Goal: Task Accomplishment & Management: Complete application form

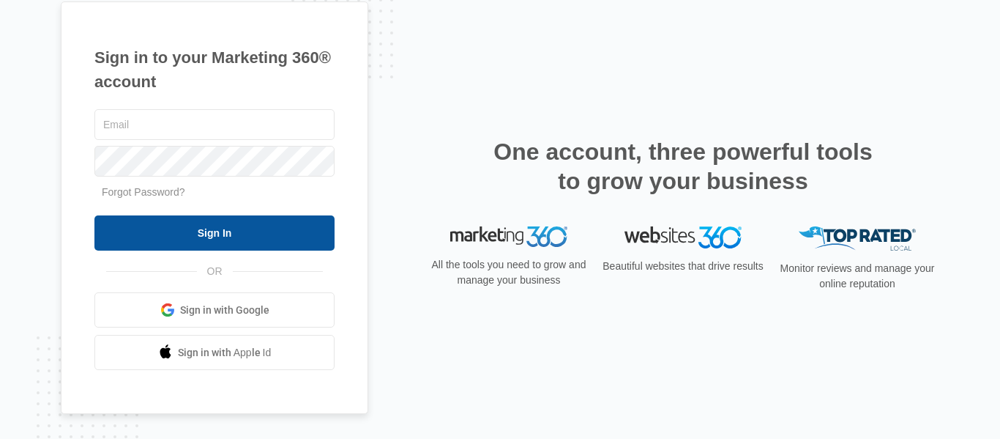
type input "[DOMAIN_NAME][EMAIL_ADDRESS][DOMAIN_NAME]"
click at [205, 224] on input "Sign In" at bounding box center [214, 232] width 240 height 35
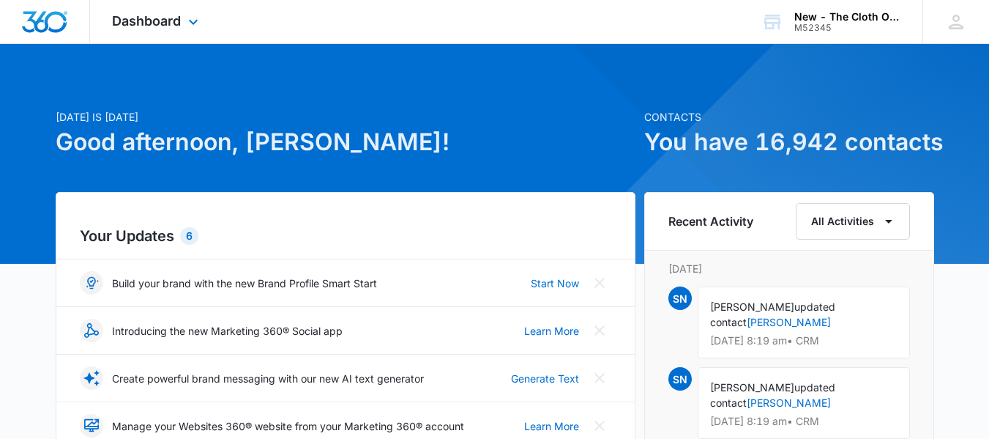
click at [174, 29] on div "Dashboard Apps Reputation CRM Email Social Ads Intelligence Brand Settings" at bounding box center [157, 21] width 134 height 43
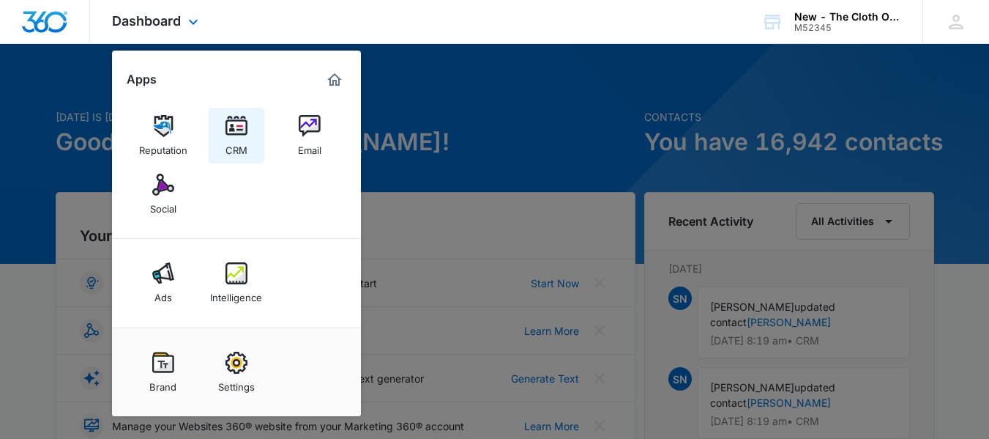
click at [235, 149] on div "CRM" at bounding box center [237, 146] width 22 height 19
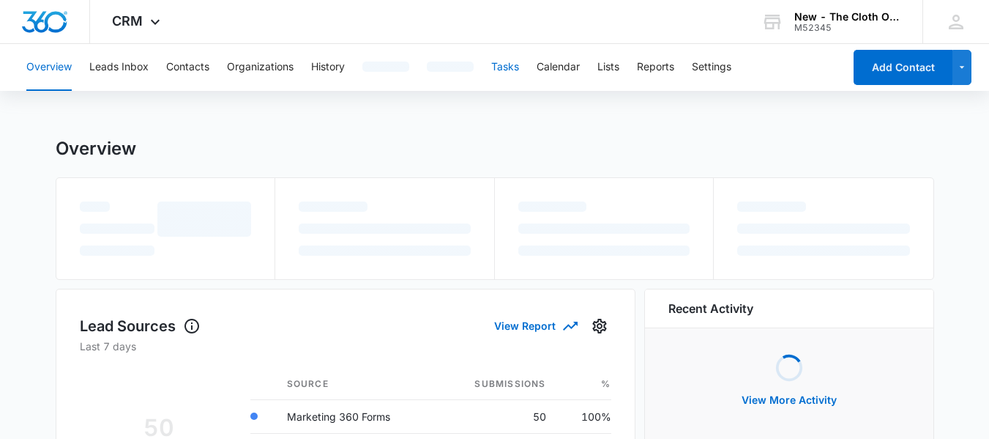
click at [508, 77] on button "Tasks" at bounding box center [505, 67] width 28 height 47
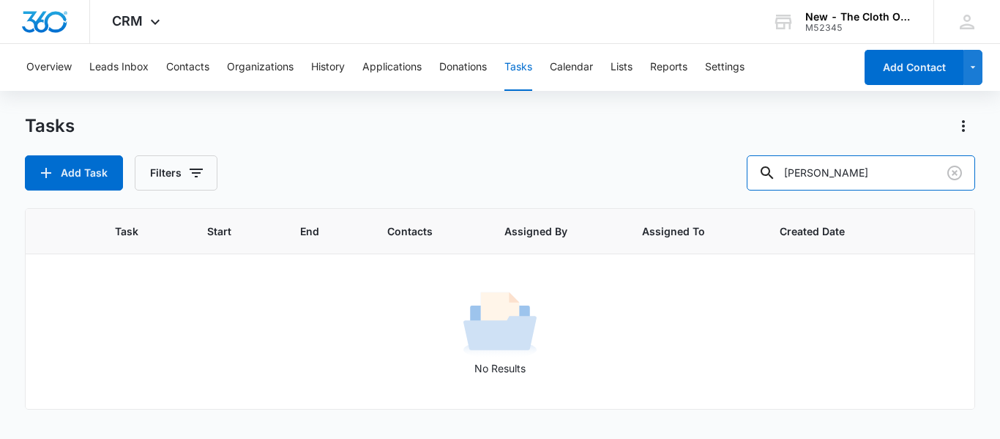
drag, startPoint x: 860, startPoint y: 166, endPoint x: 693, endPoint y: 168, distance: 167.7
click at [693, 168] on div "Add Task Filters edwards" at bounding box center [500, 172] width 951 height 35
type input "[PERSON_NAME]"
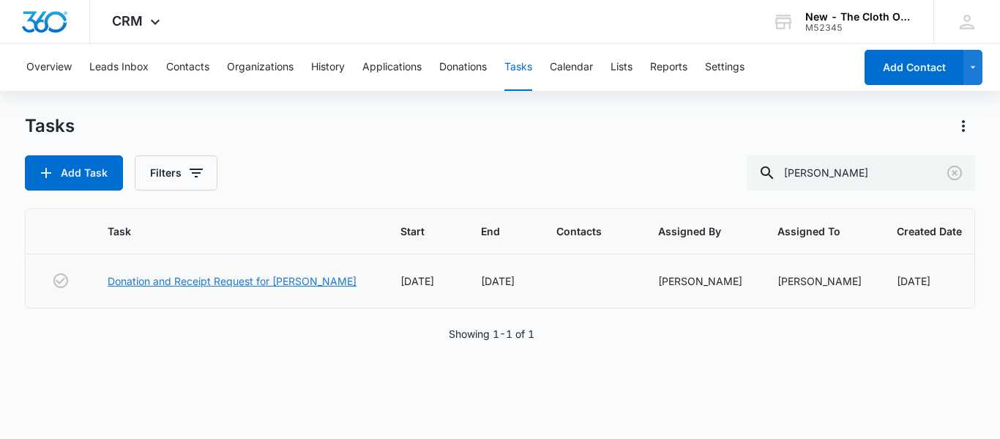
click at [240, 284] on link "Donation and Receipt Request for [PERSON_NAME]" at bounding box center [232, 280] width 249 height 15
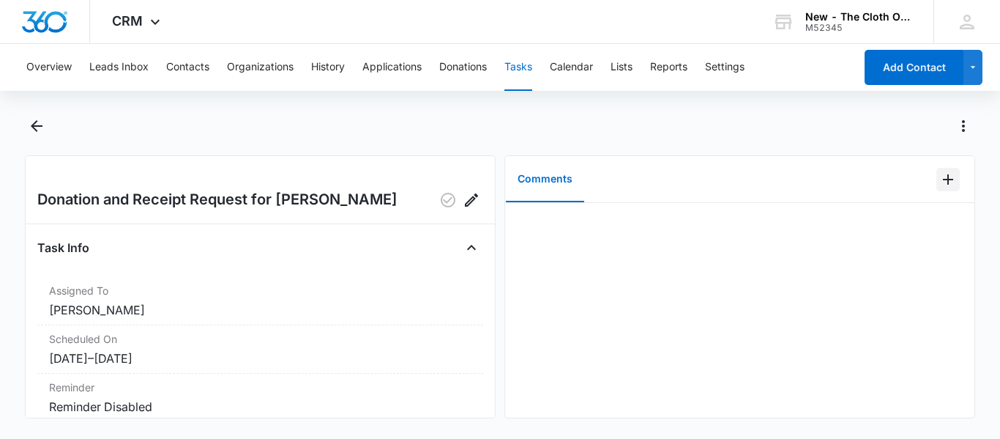
click at [940, 183] on icon "Add Comment" at bounding box center [949, 180] width 18 height 18
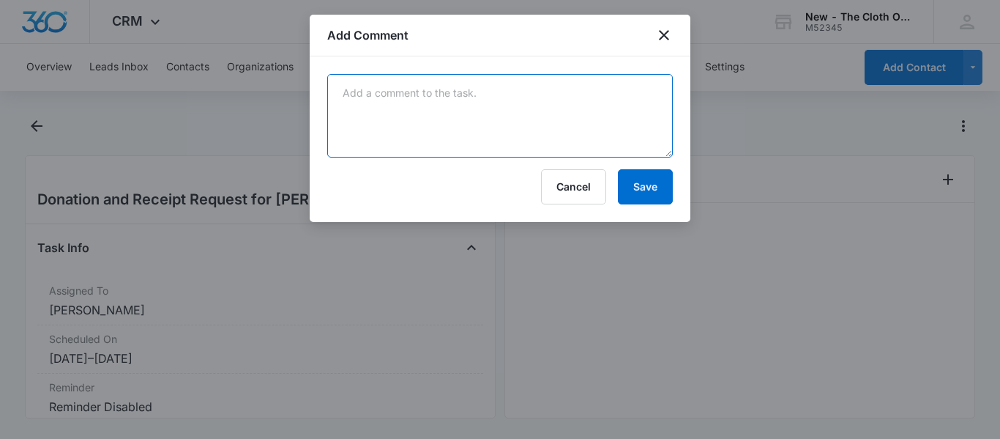
click at [521, 132] on textarea at bounding box center [500, 115] width 346 height 83
paste textarea "1ZB8C753YW91338895"
type textarea "1ZB8C753YW91338895"
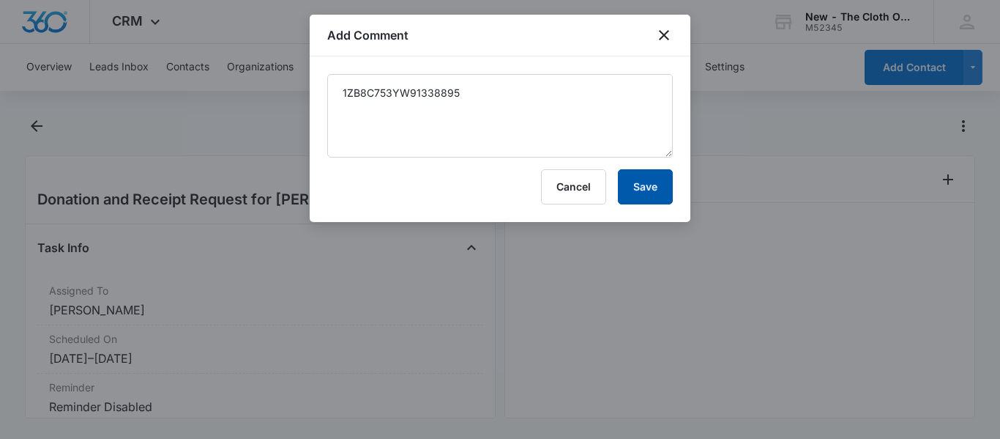
click at [638, 194] on button "Save" at bounding box center [645, 186] width 55 height 35
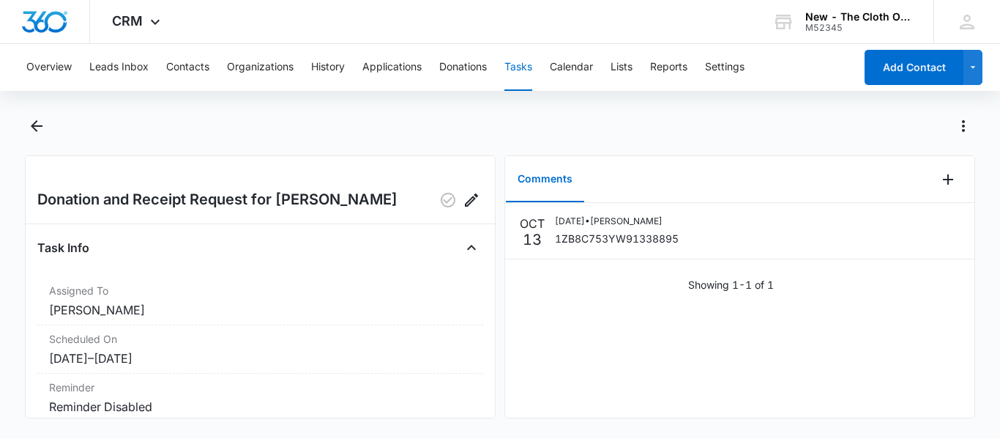
click at [529, 75] on button "Tasks" at bounding box center [519, 67] width 28 height 47
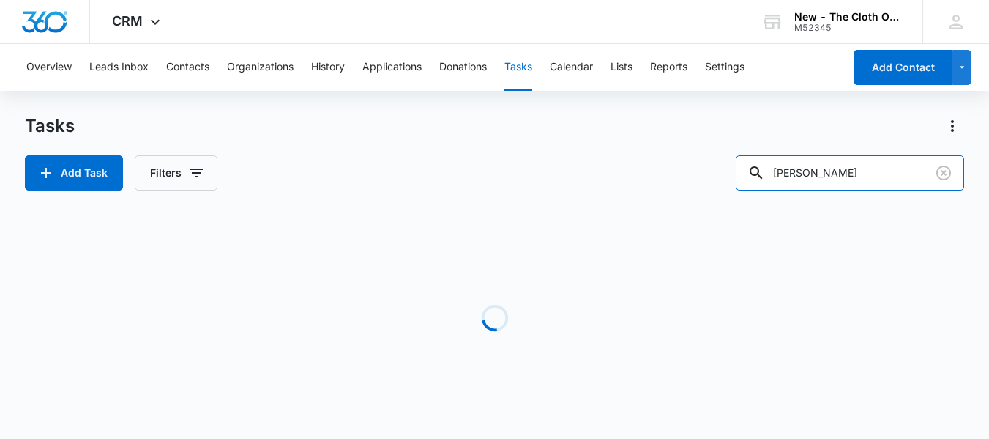
drag, startPoint x: 841, startPoint y: 171, endPoint x: 357, endPoint y: 219, distance: 485.7
click at [357, 219] on div "Tasks Add Task Filters hamilton Loading Task Start End Contacts Assigned By Ass…" at bounding box center [495, 279] width 940 height 331
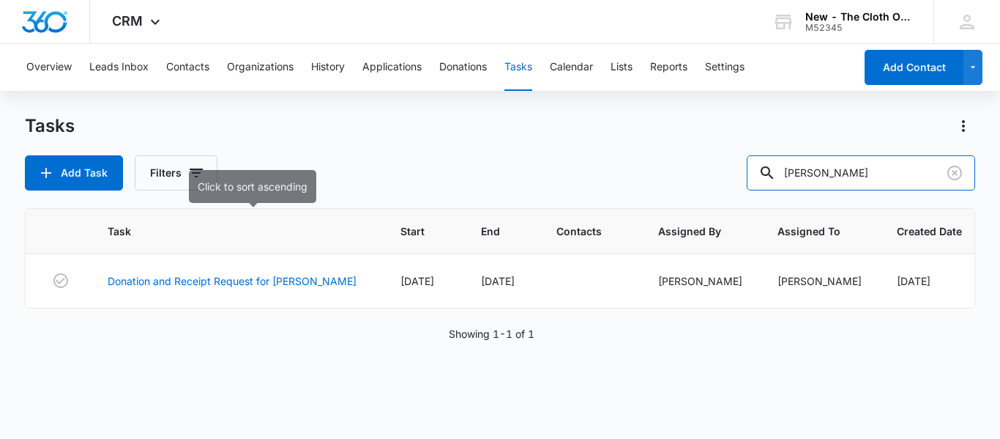
type input "marilyn li"
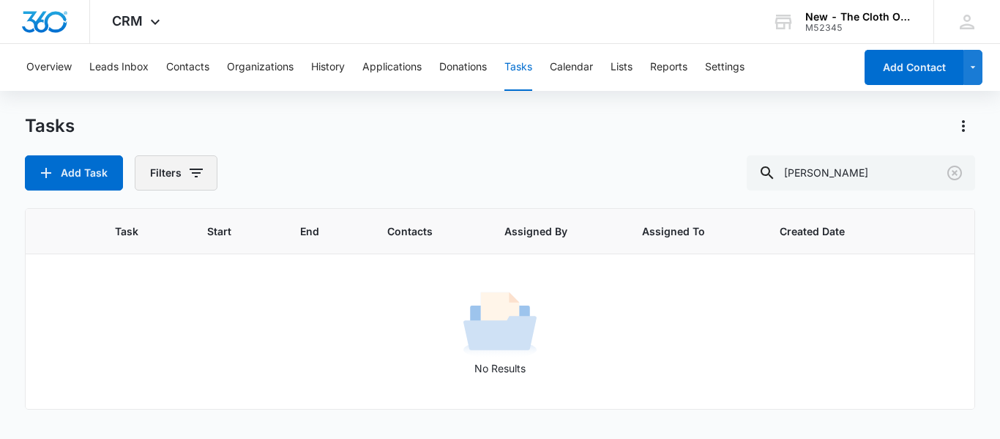
click at [171, 182] on button "Filters" at bounding box center [176, 172] width 83 height 35
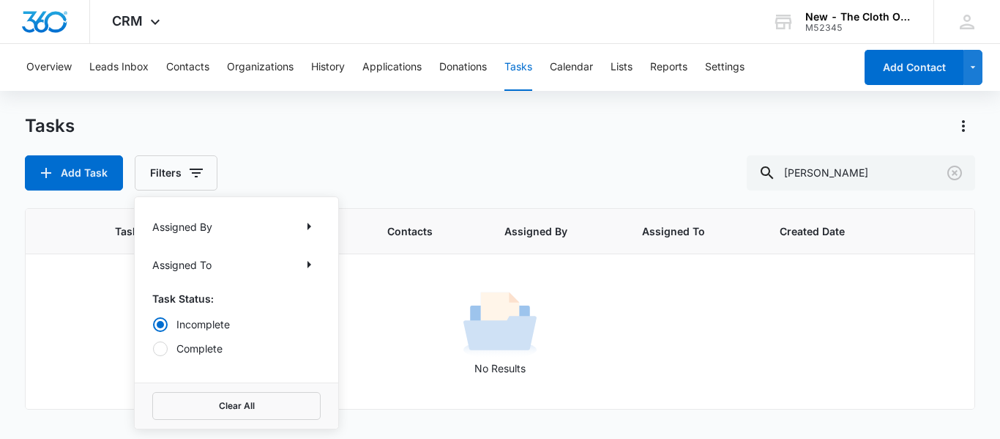
click at [196, 354] on label "Complete" at bounding box center [236, 348] width 168 height 15
click at [153, 349] on input "Complete" at bounding box center [152, 348] width 1 height 1
radio input "false"
radio input "true"
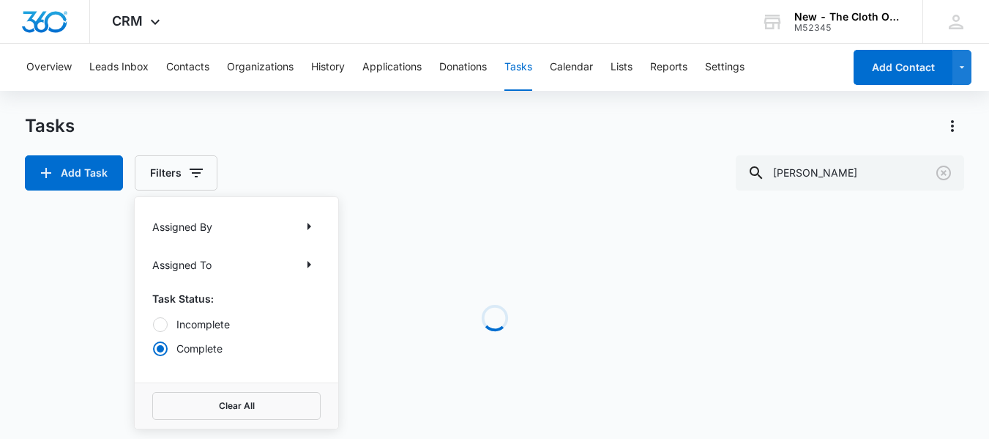
click at [471, 146] on div "Tasks Add Task Filters Assigned By Assigned To Task Status: Incomplete Complete…" at bounding box center [495, 152] width 940 height 76
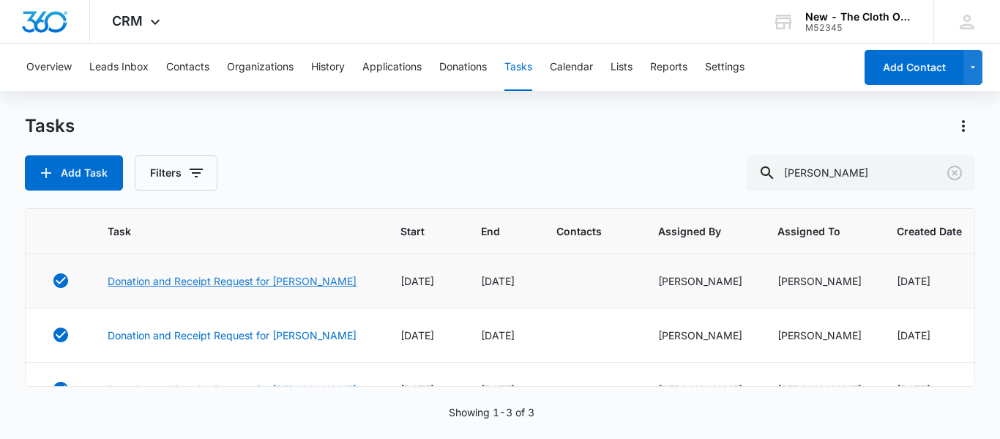
click at [220, 283] on link "Donation and Receipt Request for MARILYN LI" at bounding box center [232, 280] width 249 height 15
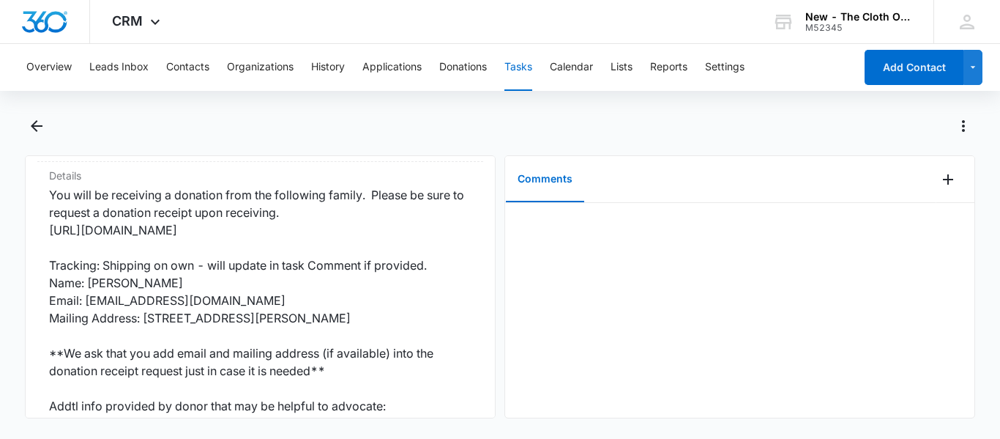
scroll to position [336, 0]
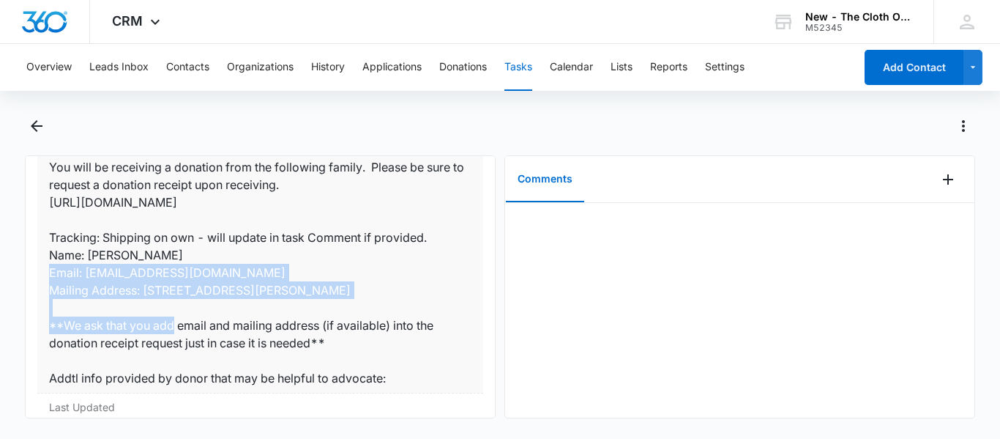
copy dd "Name: Marilyn Li Email: Marilynli9@gmail.com Mailing Address: 434 McDonald Ave …"
drag, startPoint x: 417, startPoint y: 283, endPoint x: 46, endPoint y: 256, distance: 371.5
click at [46, 256] on div "Details You will be receiving a donation from the following family. Please be s…" at bounding box center [260, 263] width 446 height 259
click at [36, 117] on icon "Back" at bounding box center [37, 126] width 18 height 18
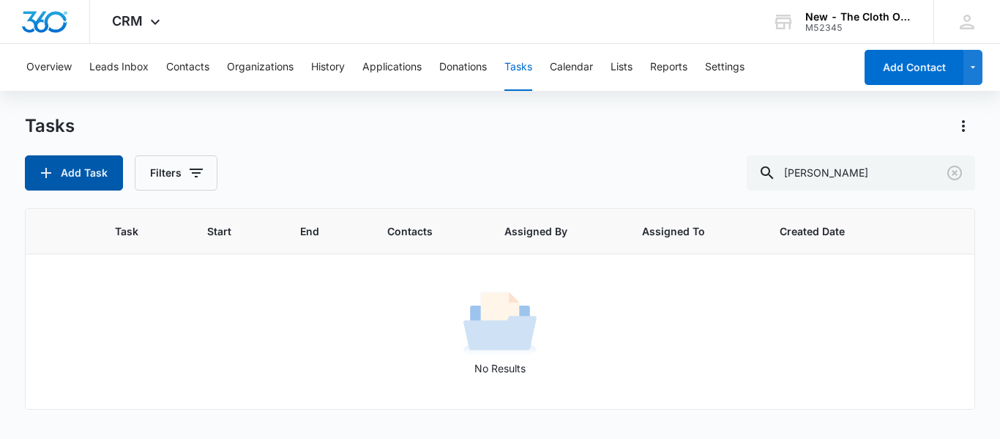
click at [87, 179] on button "Add Task" at bounding box center [74, 172] width 98 height 35
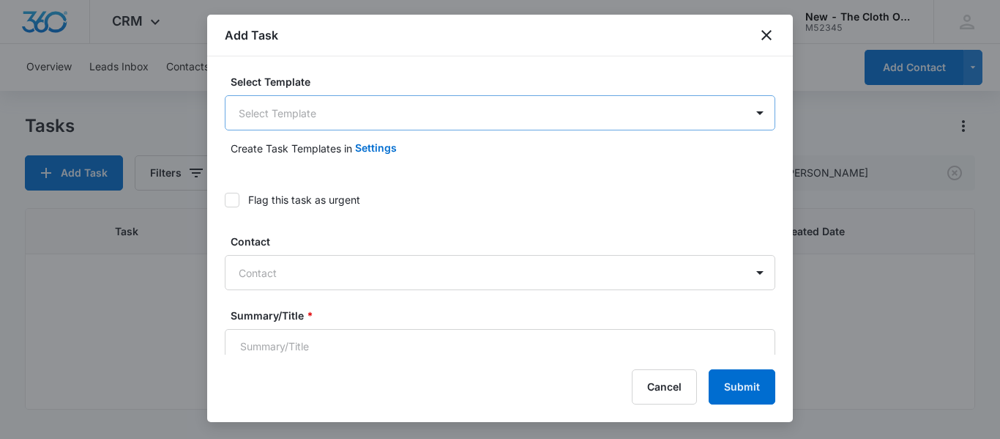
click at [362, 105] on body "CRM Apps Reputation CRM Email Social Ads Intelligence Brand Settings AI Assista…" at bounding box center [500, 219] width 1000 height 439
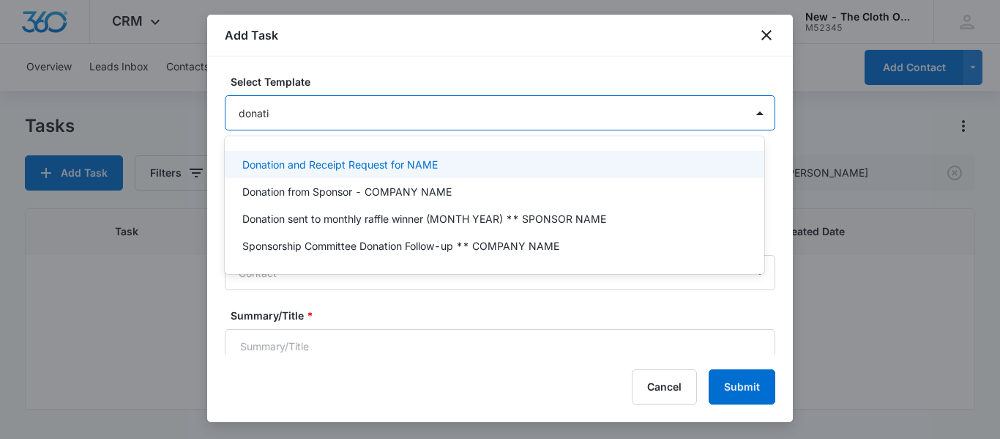
type input "donation"
click at [361, 164] on p "Donation and Receipt Request for NAME" at bounding box center [340, 164] width 196 height 15
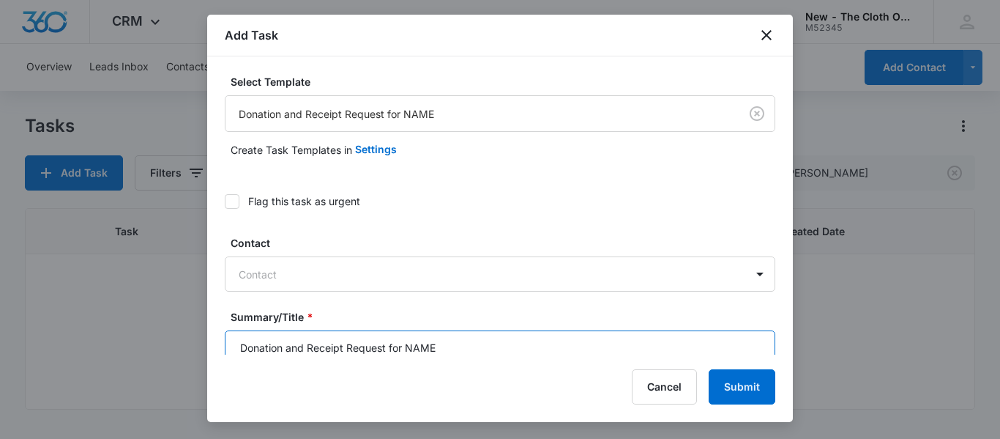
click at [449, 341] on input "Donation and Receipt Request for NAME" at bounding box center [500, 347] width 551 height 35
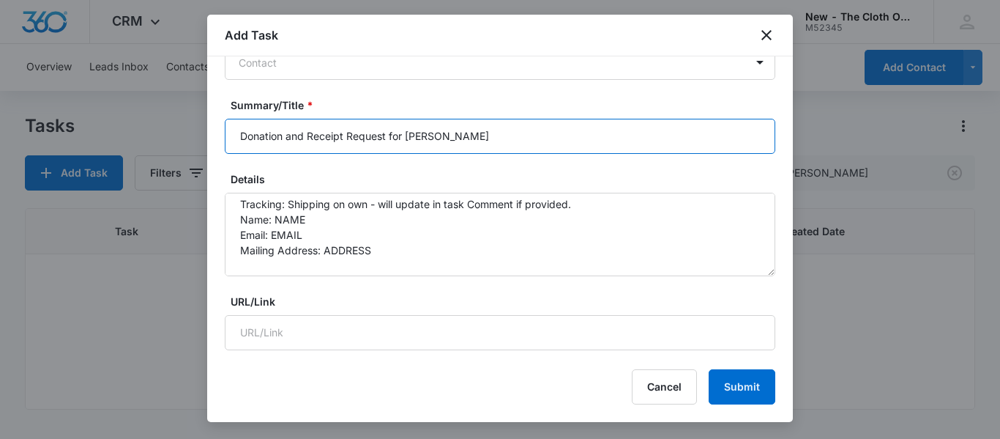
scroll to position [86, 0]
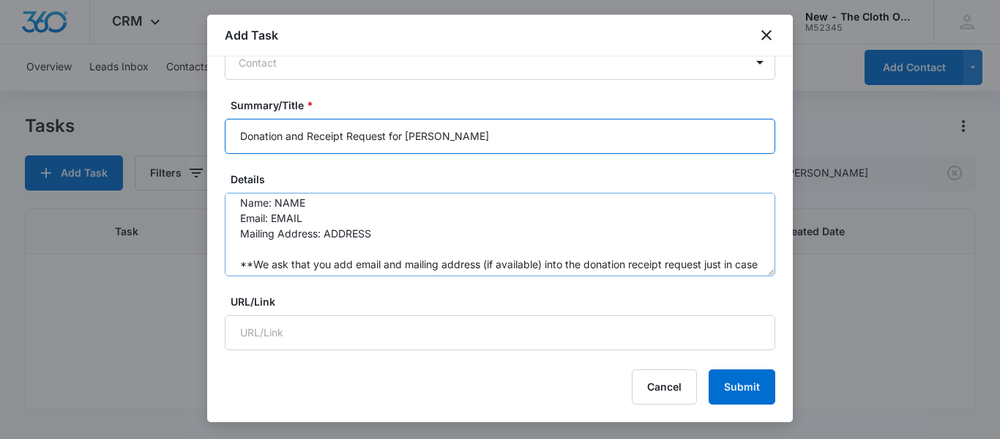
type input "Donation and Receipt Request for MARIYLN LI"
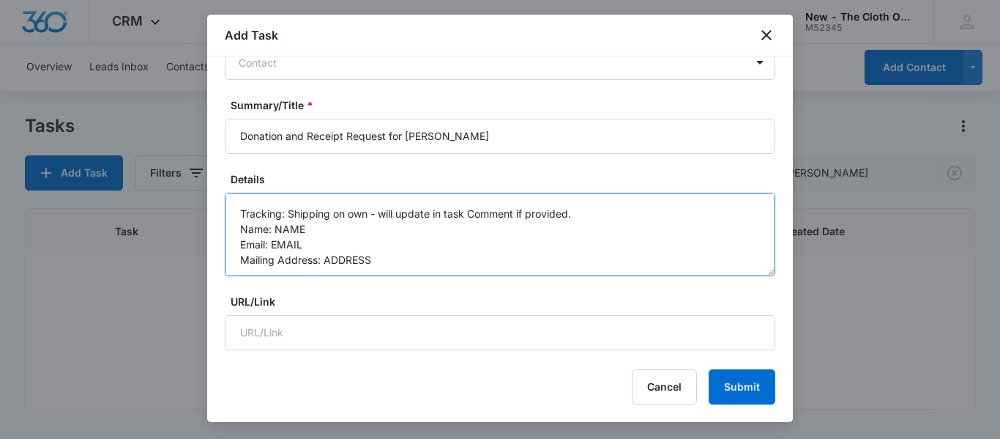
scroll to position [64, 0]
drag, startPoint x: 379, startPoint y: 235, endPoint x: 241, endPoint y: 228, distance: 138.6
click at [241, 228] on textarea "You will be receiving a donation from the following family. Please be sure to r…" at bounding box center [500, 234] width 551 height 83
paste textarea "Marilyn Li Email: Marilynli9@gmail.com Mailing Address: 434 McDonald Ave apt 1F…"
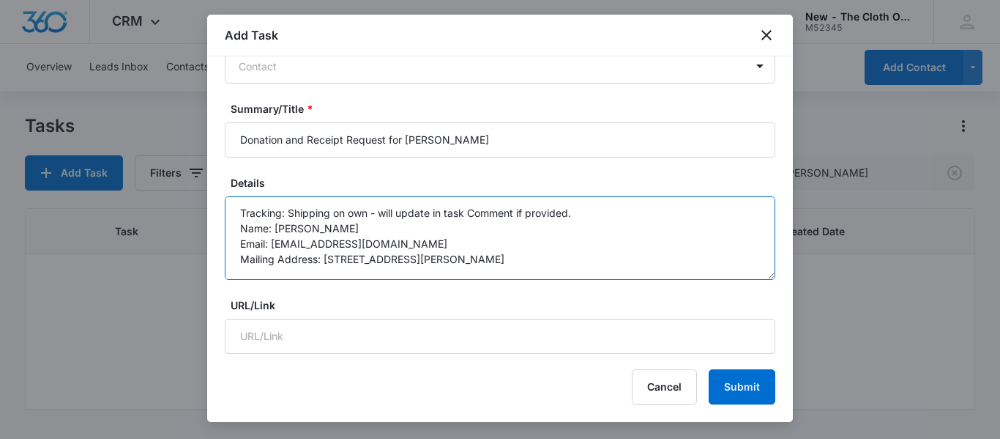
scroll to position [206, 0]
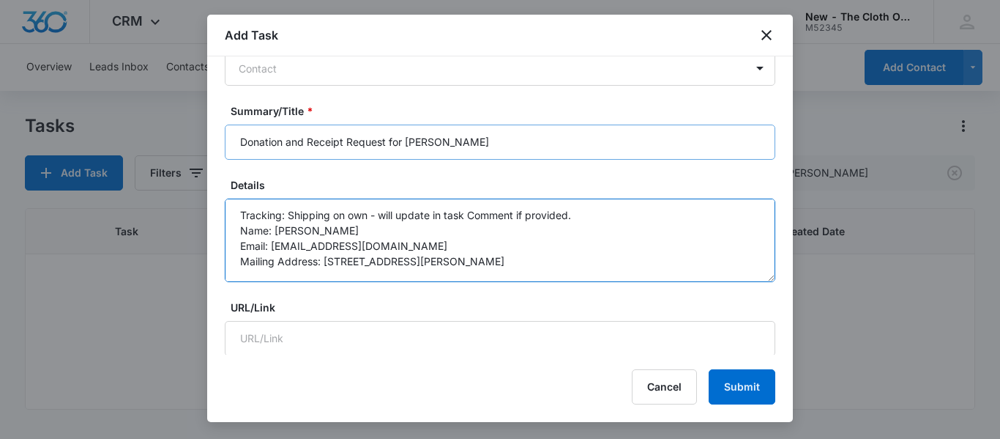
type textarea "You will be receiving a donation from the following family. Please be sure to r…"
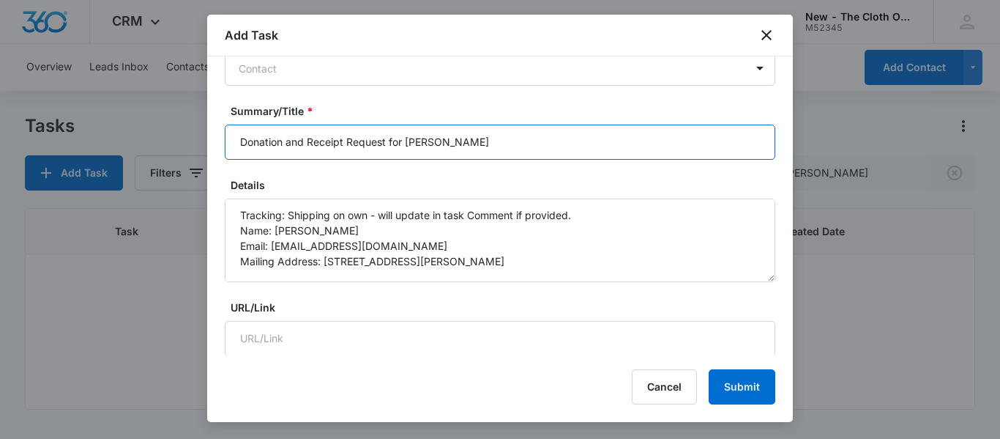
click at [439, 141] on input "Donation and Receipt Request for MARIYLN LI" at bounding box center [500, 141] width 551 height 35
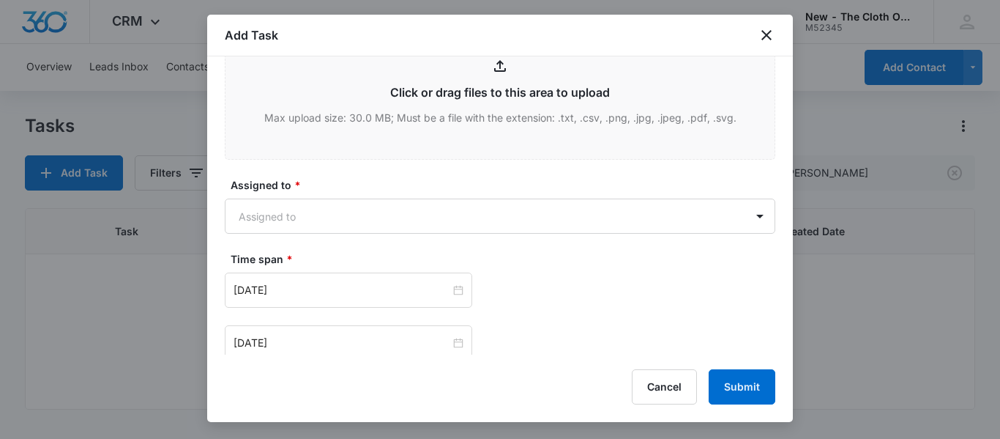
scroll to position [809, 0]
type input "Donation and Receipt Request for MARILYN LI"
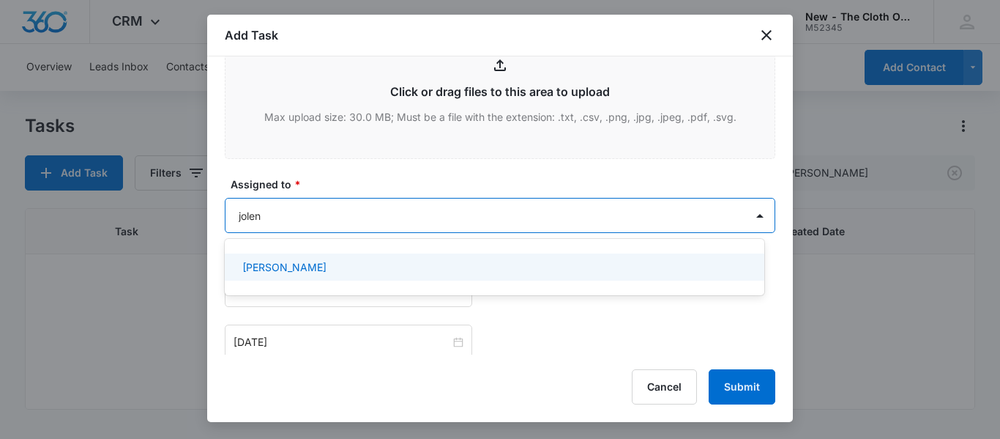
type input "jolene"
click at [308, 261] on div "Jolene Olsen" at bounding box center [493, 266] width 502 height 15
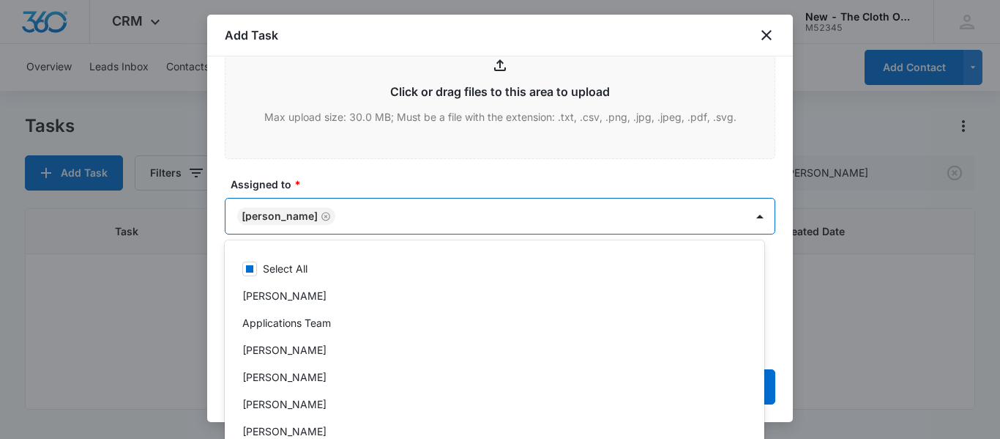
click at [458, 176] on label "Assigned to *" at bounding box center [506, 183] width 551 height 15
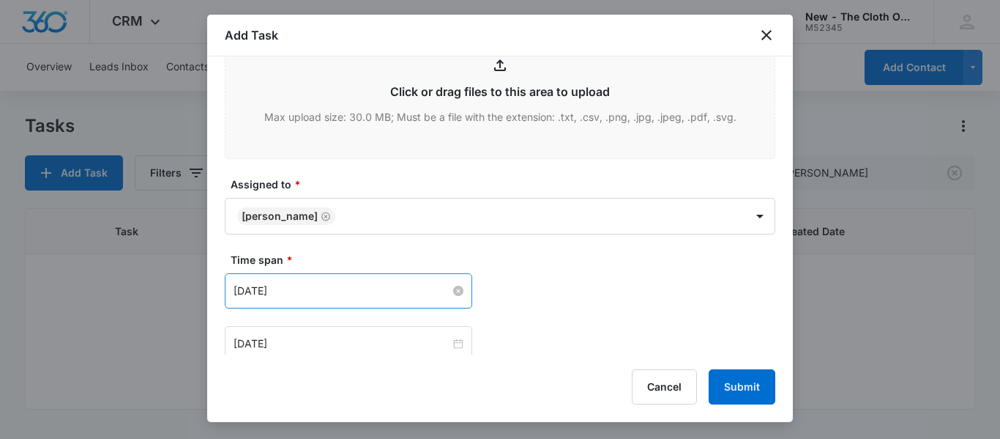
click at [340, 297] on input "Dec 5, 2024" at bounding box center [342, 291] width 217 height 16
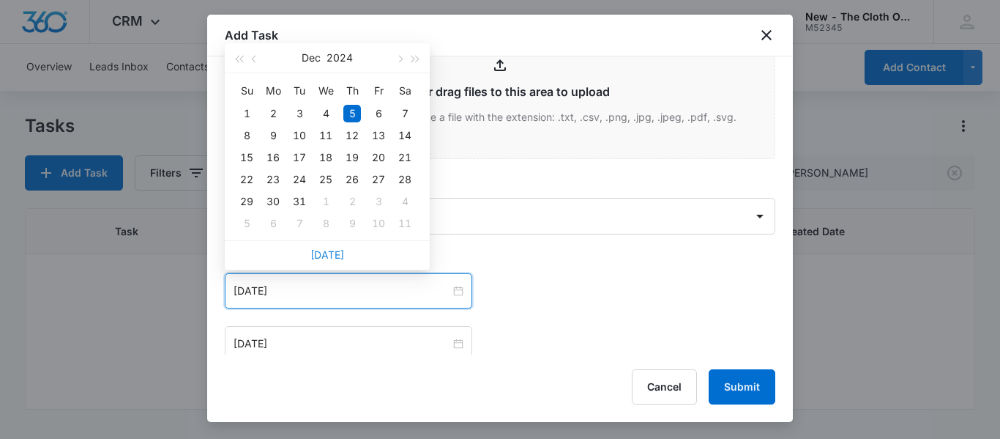
click at [332, 259] on link "Today" at bounding box center [327, 254] width 34 height 12
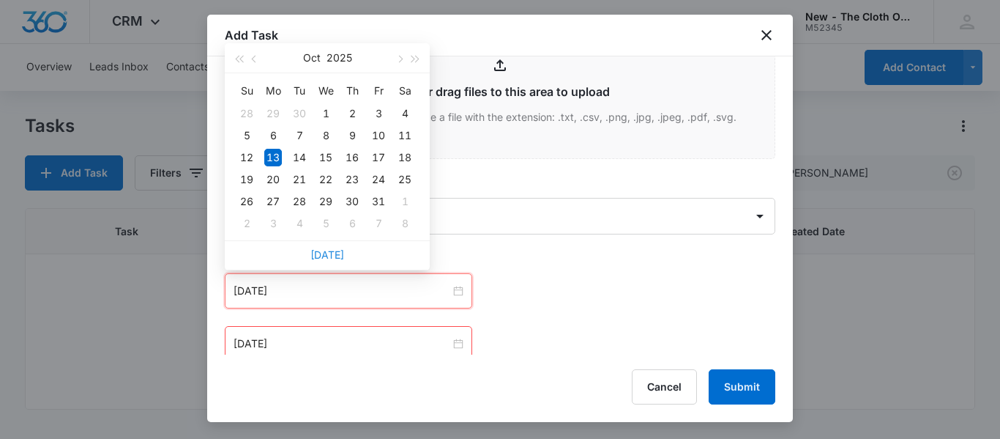
type input "Oct 13, 2025"
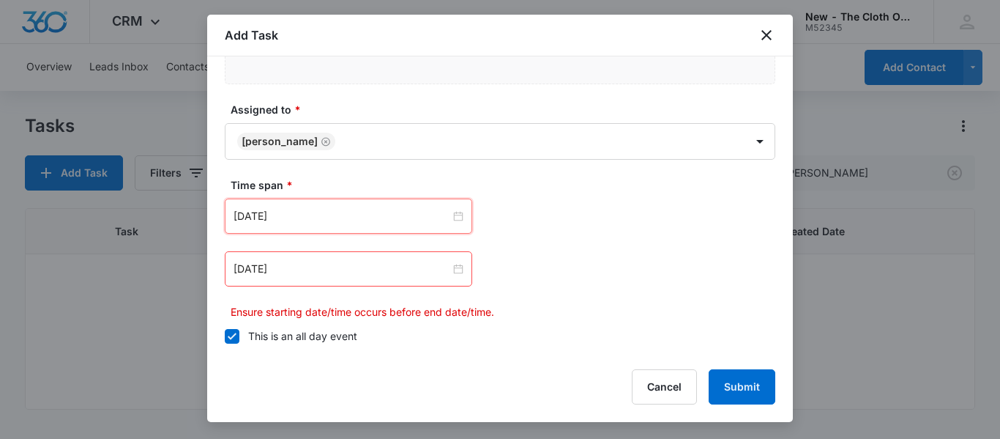
scroll to position [896, 0]
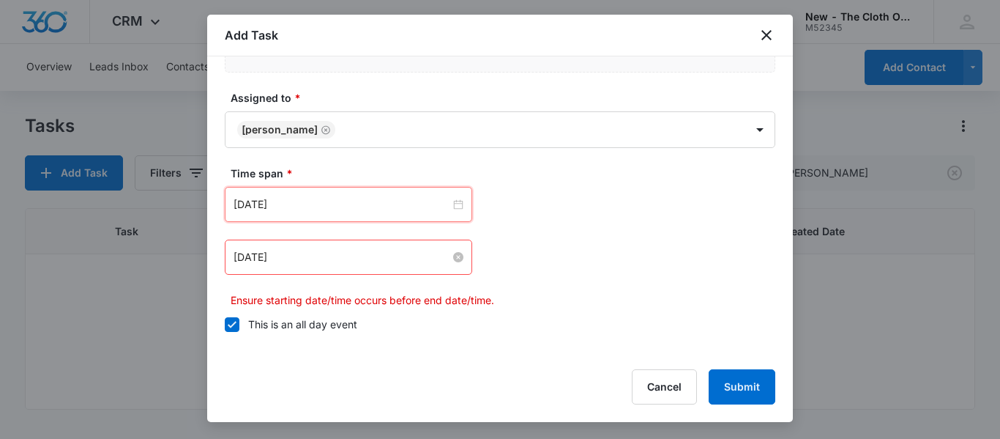
click at [360, 252] on input "Dec 5, 2024" at bounding box center [342, 257] width 217 height 16
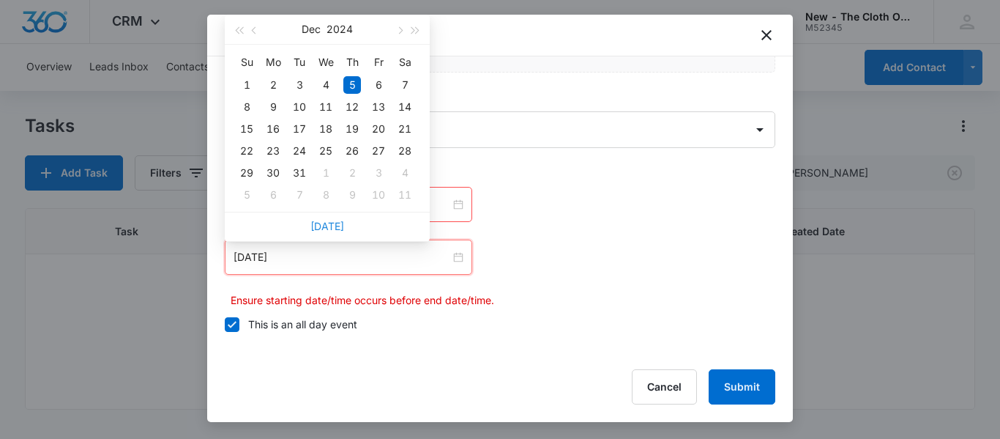
click at [330, 224] on link "Today" at bounding box center [327, 226] width 34 height 12
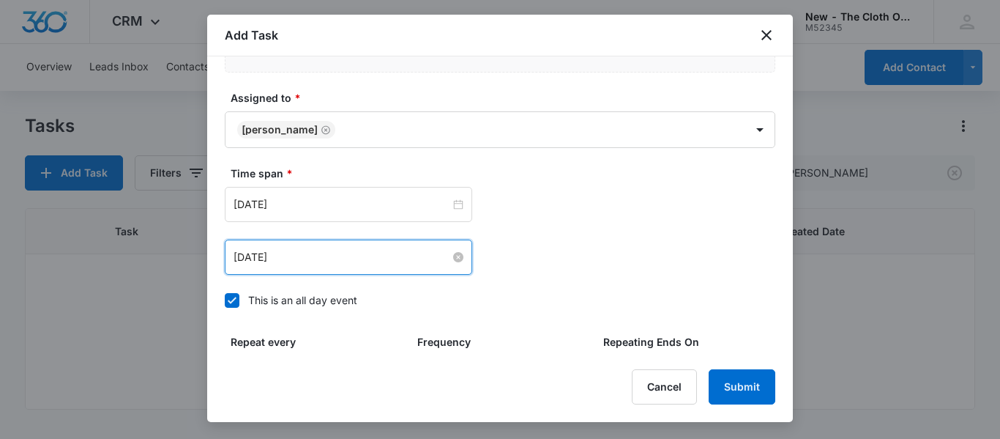
click at [335, 252] on input "Oct 13, 2025" at bounding box center [342, 257] width 217 height 16
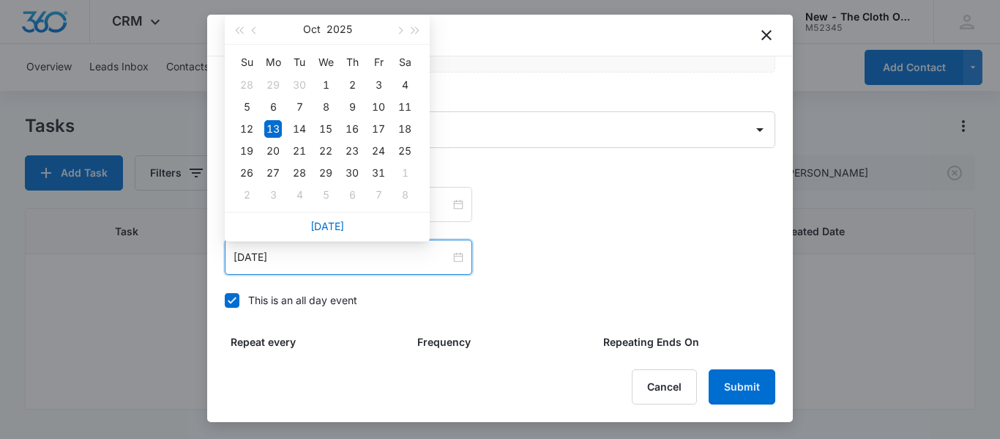
click at [390, 26] on div "Oct 2025" at bounding box center [327, 29] width 127 height 29
click at [399, 31] on span "button" at bounding box center [398, 30] width 7 height 7
click at [352, 130] on div "13" at bounding box center [352, 129] width 18 height 18
type input "Nov 13, 2025"
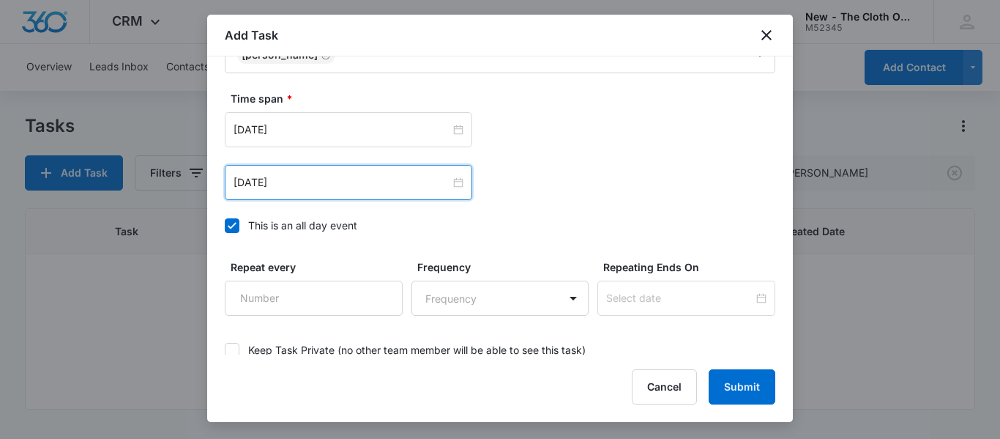
scroll to position [944, 0]
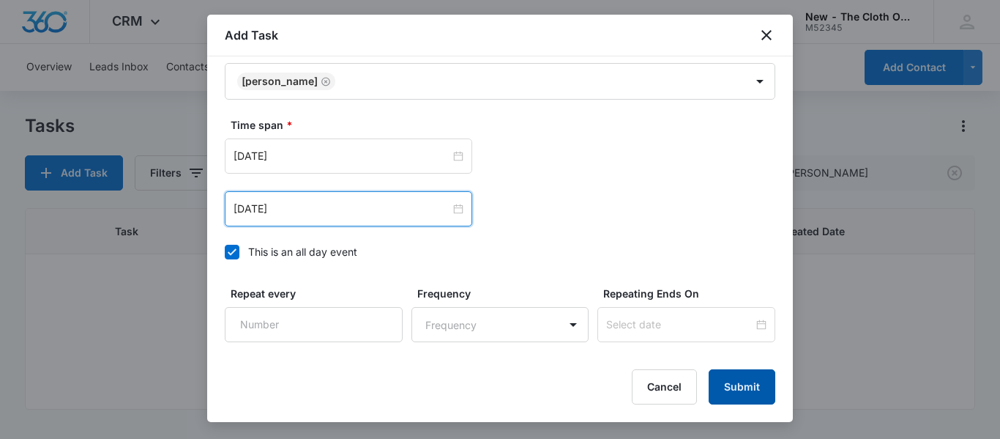
click at [746, 388] on button "Submit" at bounding box center [742, 386] width 67 height 35
